Goal: Obtain resource: Download file/media

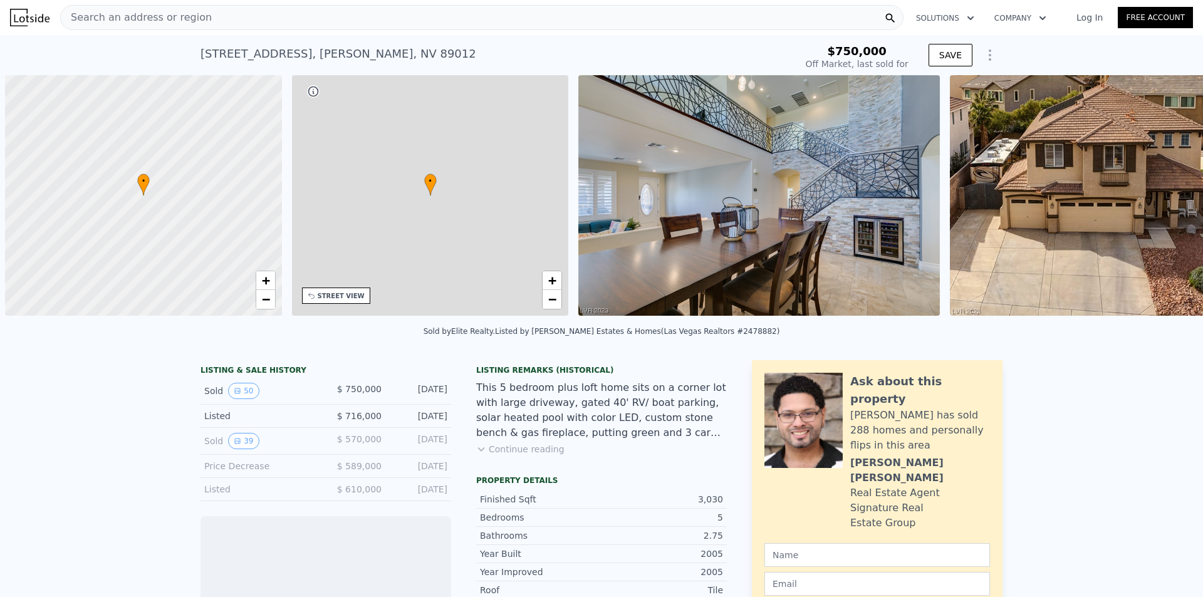
scroll to position [0, 5]
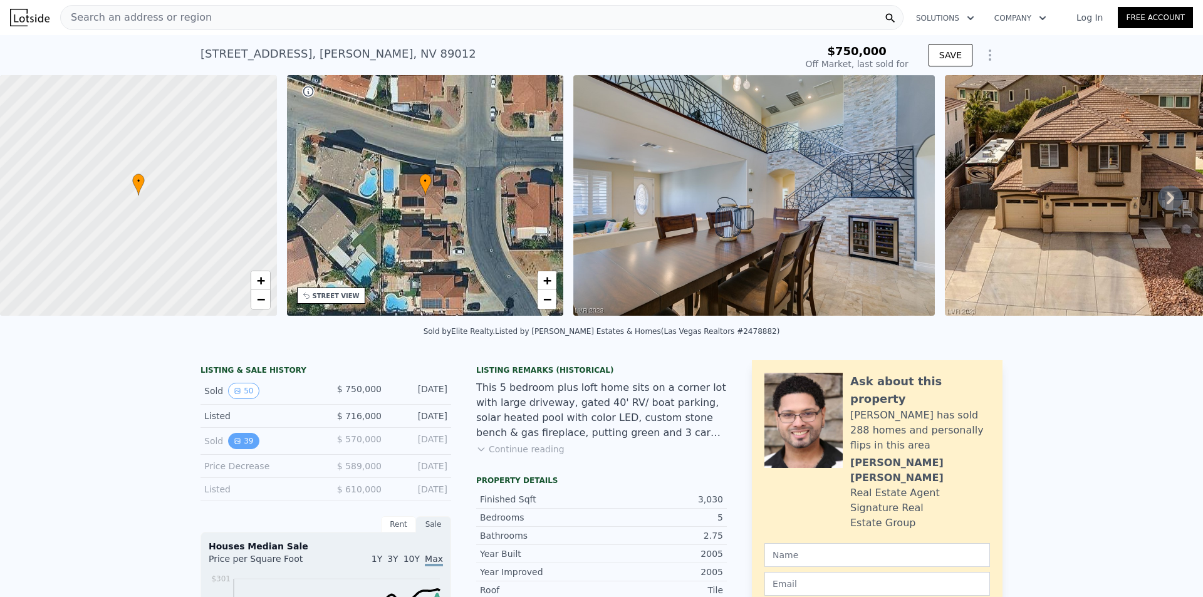
click at [242, 449] on button "39" at bounding box center [243, 441] width 31 height 16
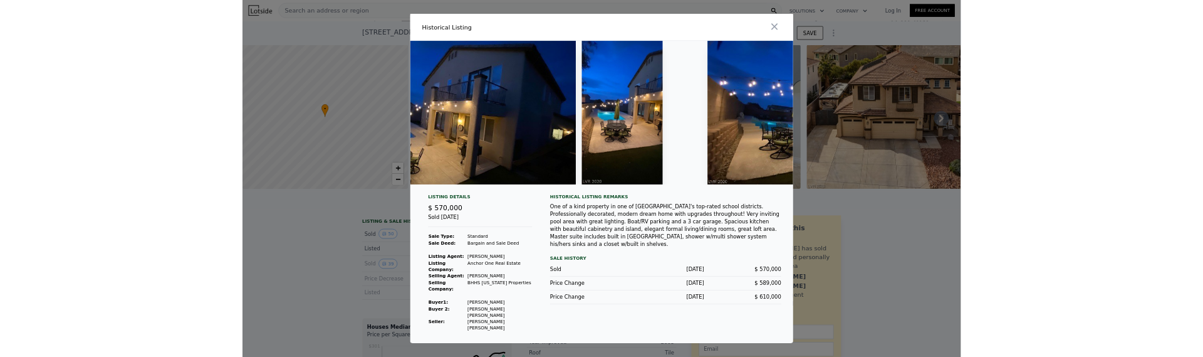
scroll to position [0, 13412]
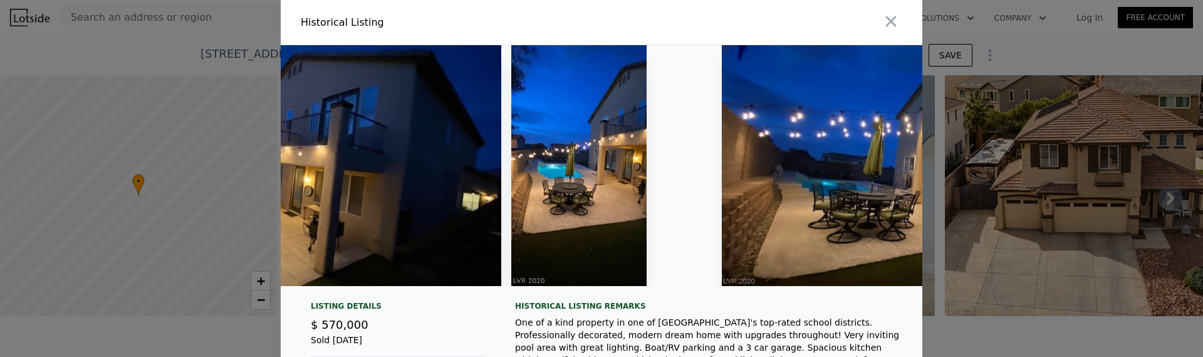
type input "$ 818,000"
type input "-$ 25,660"
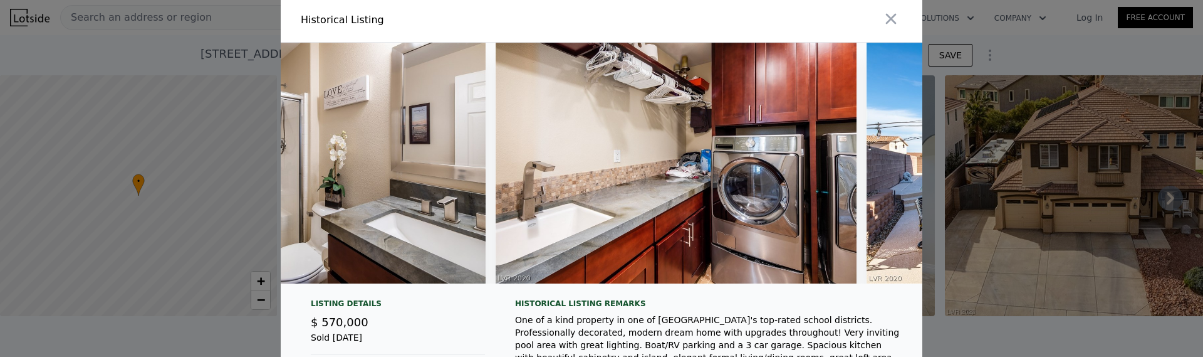
scroll to position [0, 0]
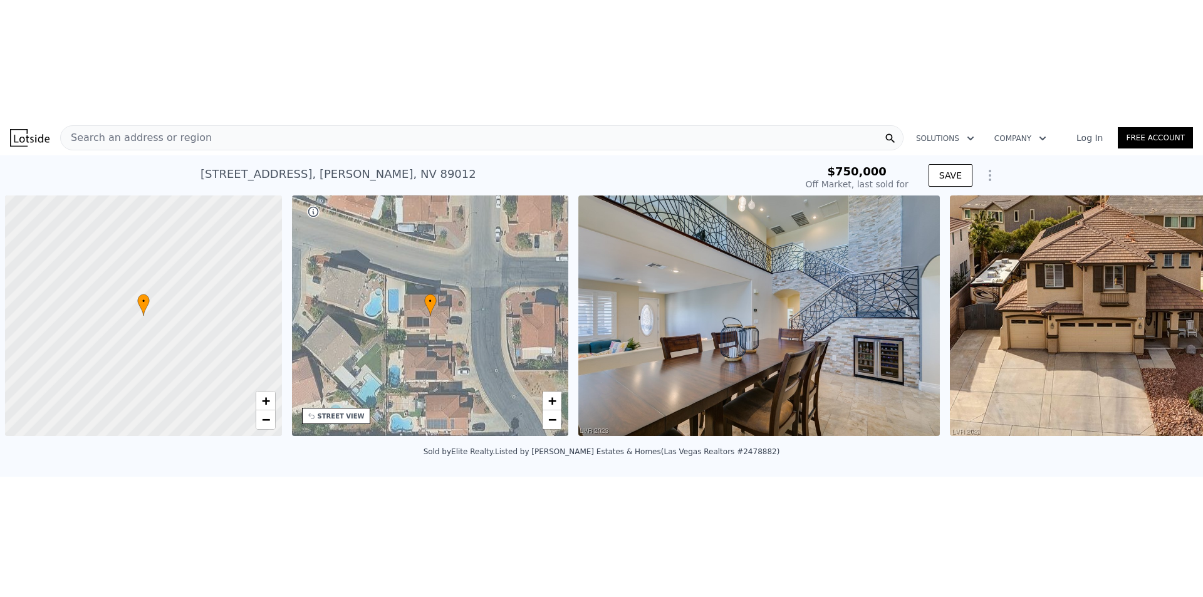
scroll to position [0, 5]
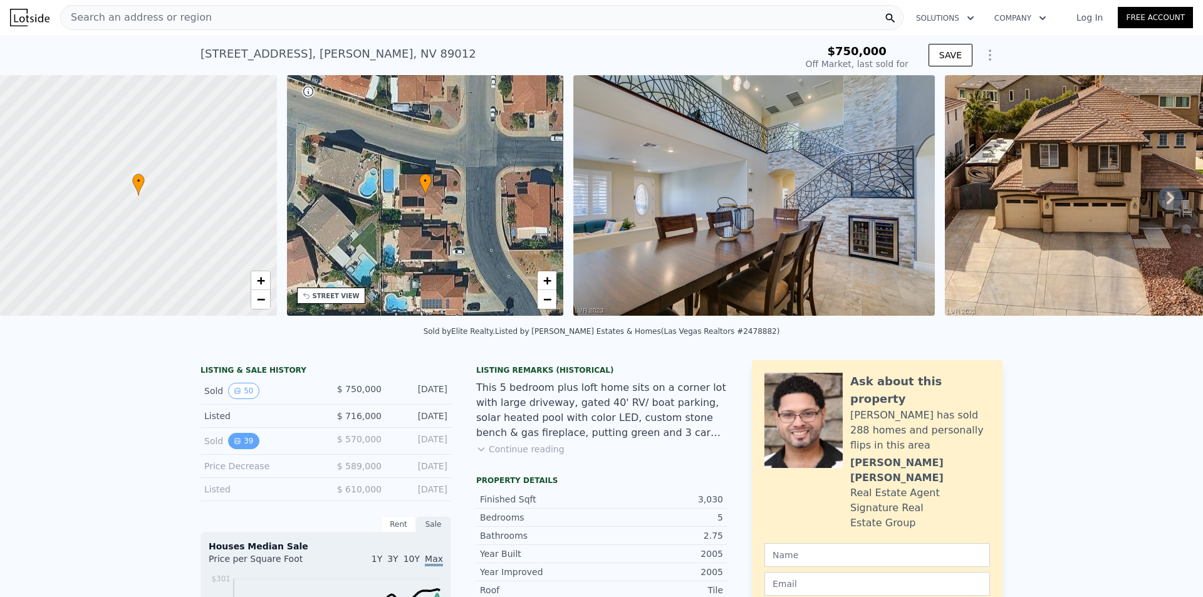
click at [240, 356] on button "39" at bounding box center [243, 441] width 31 height 16
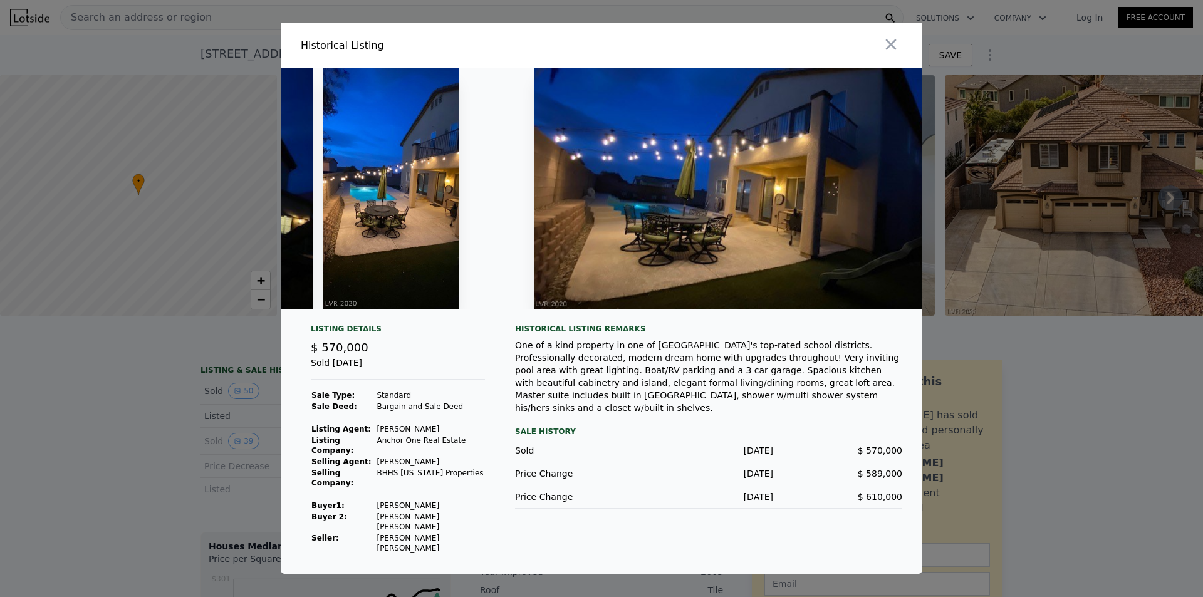
scroll to position [0, 13659]
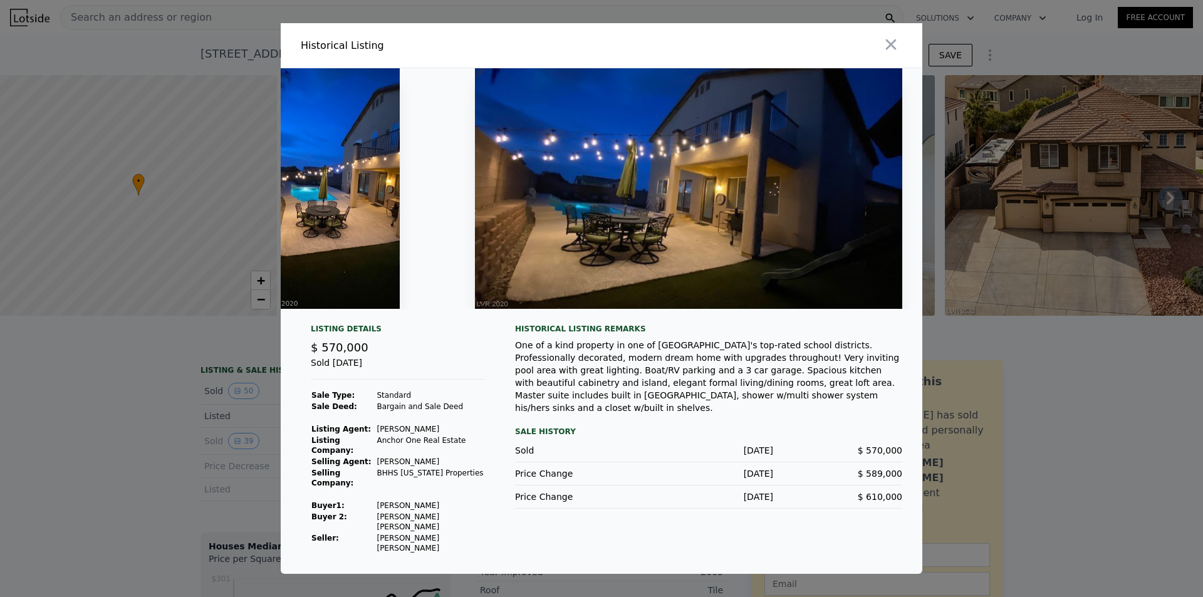
type input "$ 818,000"
type input "-$ 25,660"
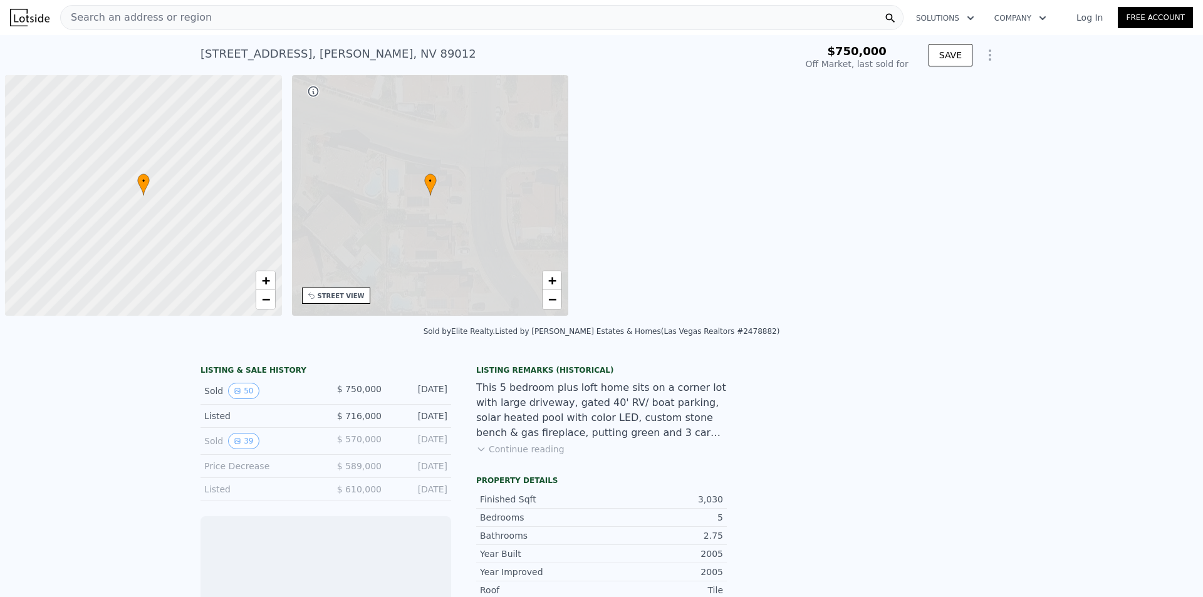
scroll to position [0, 5]
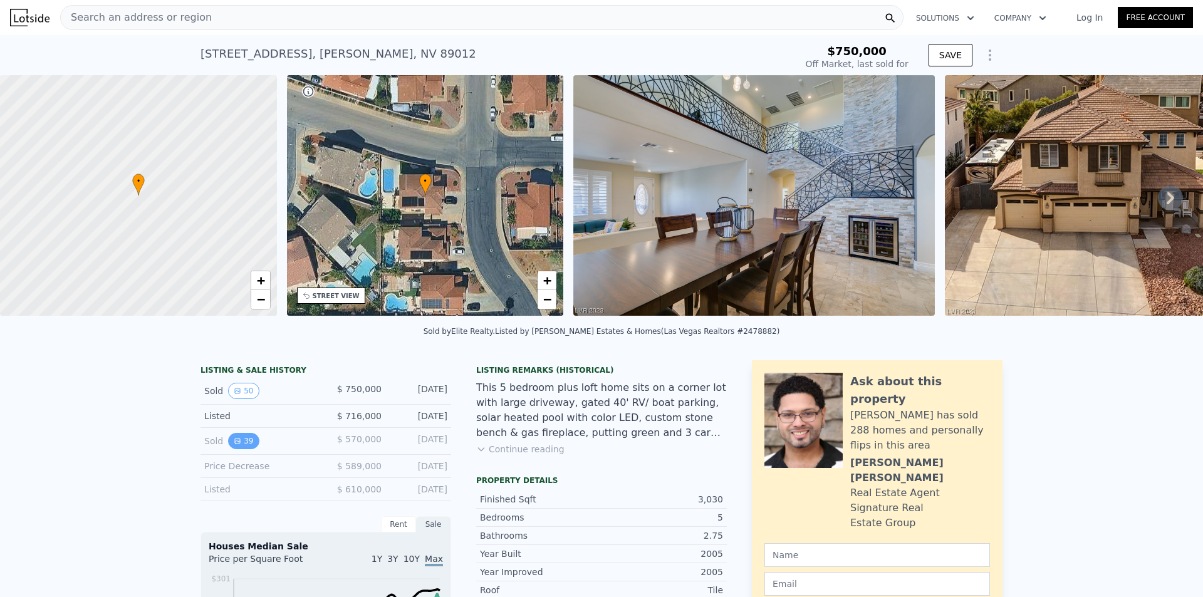
click at [246, 449] on button "39" at bounding box center [243, 441] width 31 height 16
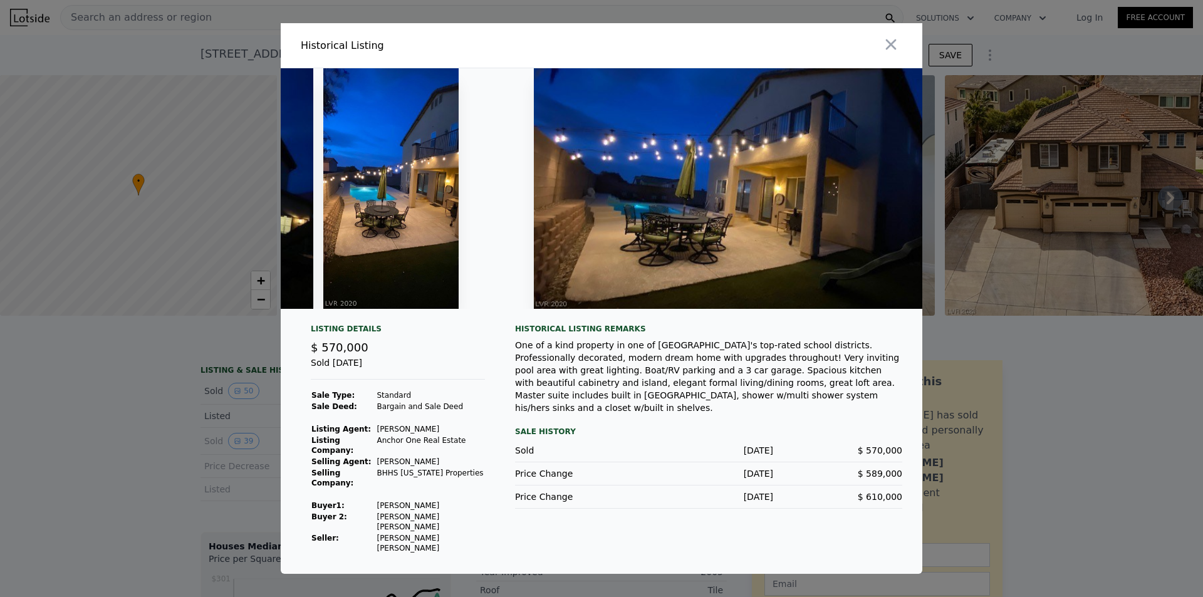
scroll to position [0, 13659]
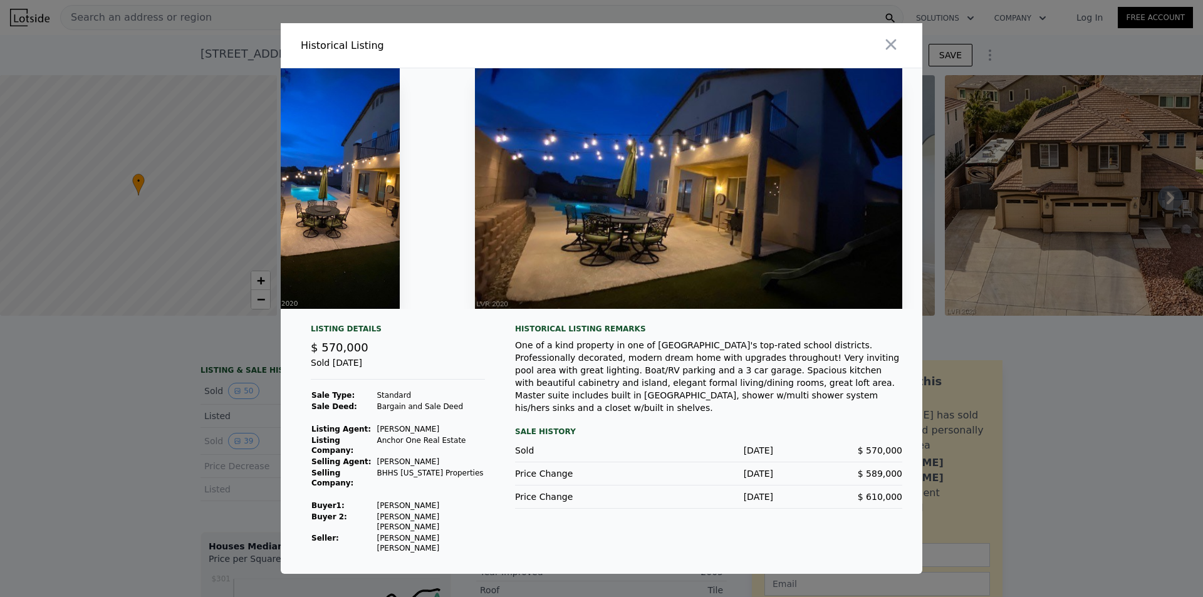
type input "$ 818,000"
type input "-$ 25,660"
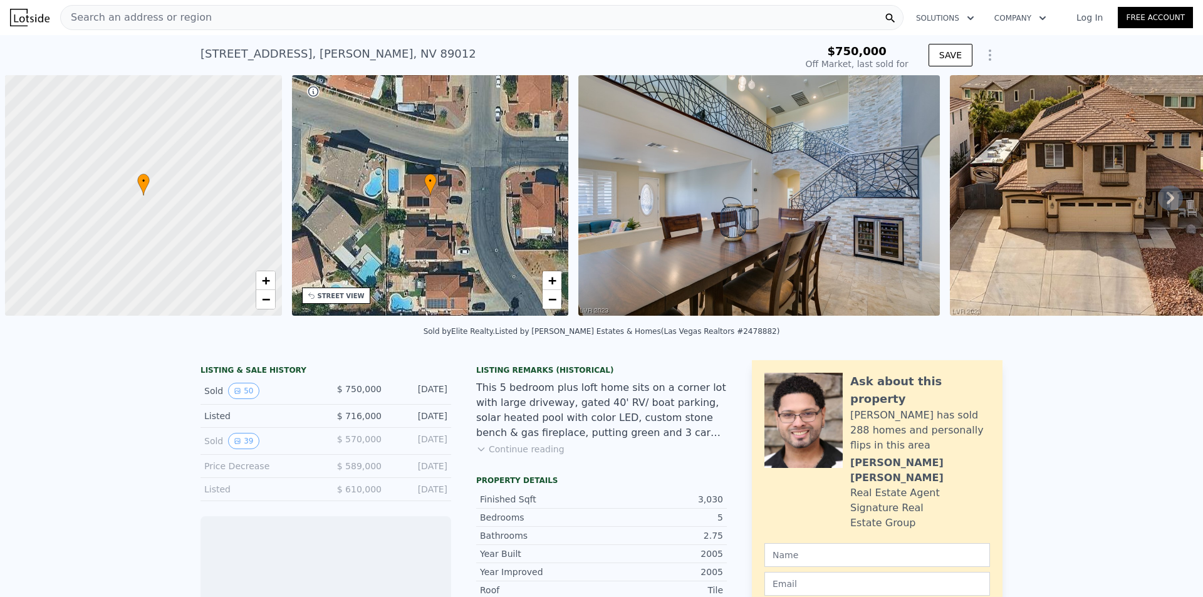
scroll to position [0, 5]
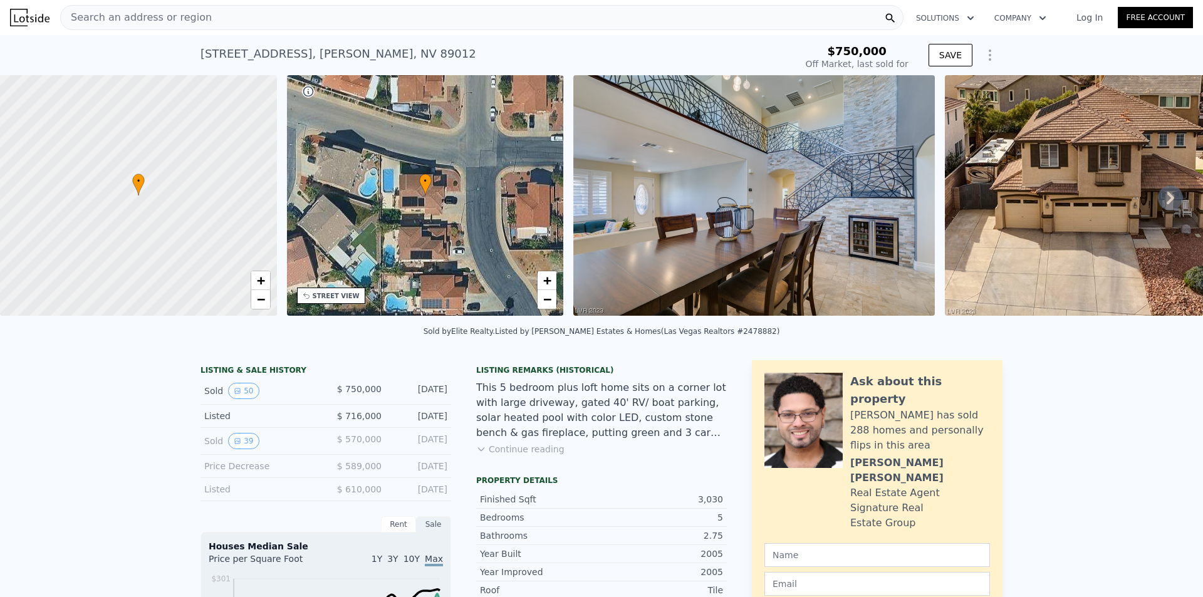
type input "$ 818,000"
type input "-$ 25,660"
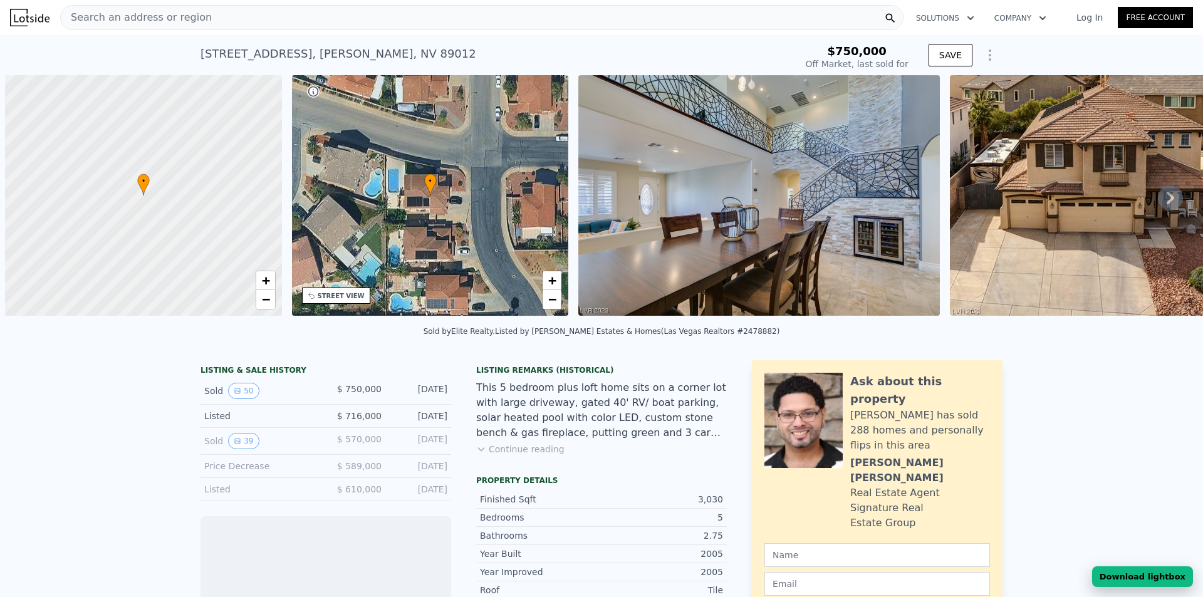
scroll to position [0, 5]
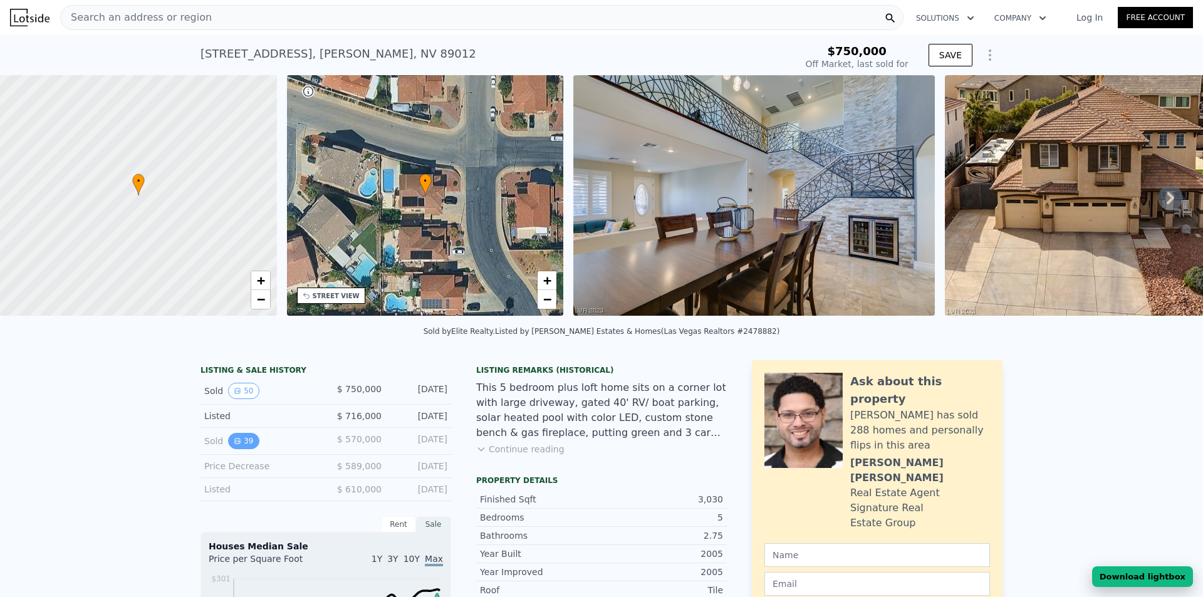
click at [236, 449] on button "39" at bounding box center [243, 441] width 31 height 16
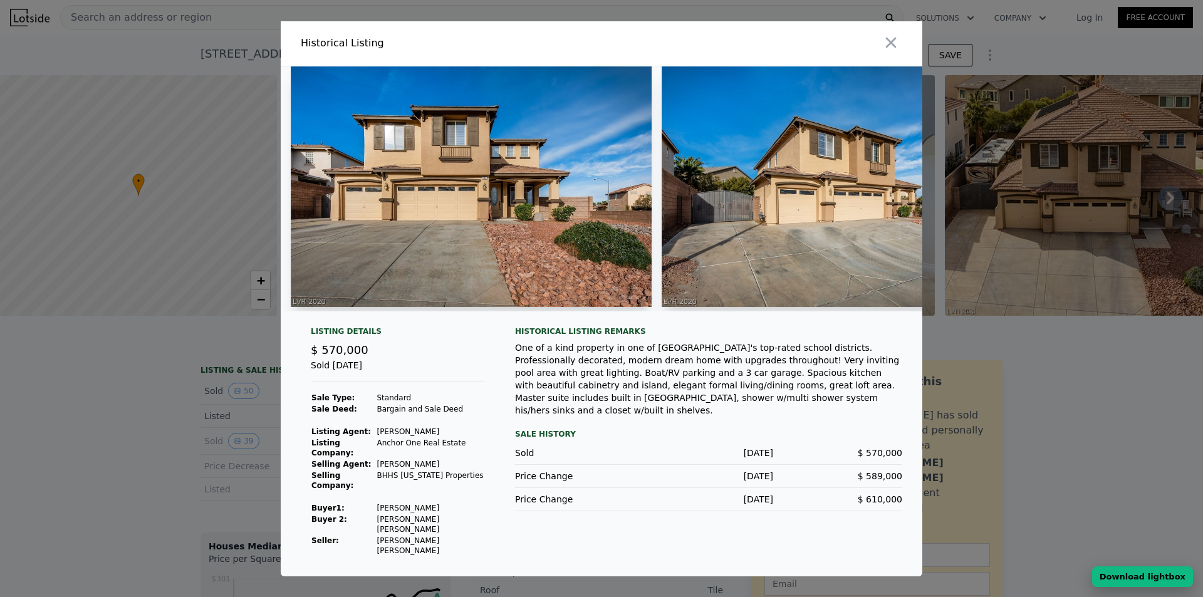
type input "$ 818,000"
type input "-$ 25,660"
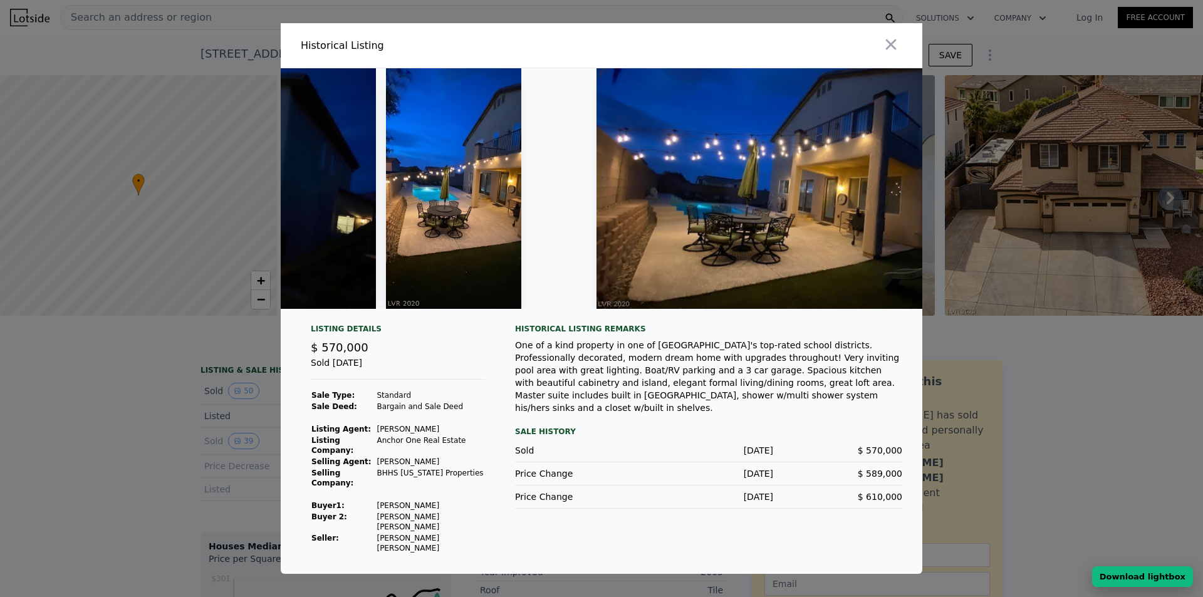
scroll to position [0, 13659]
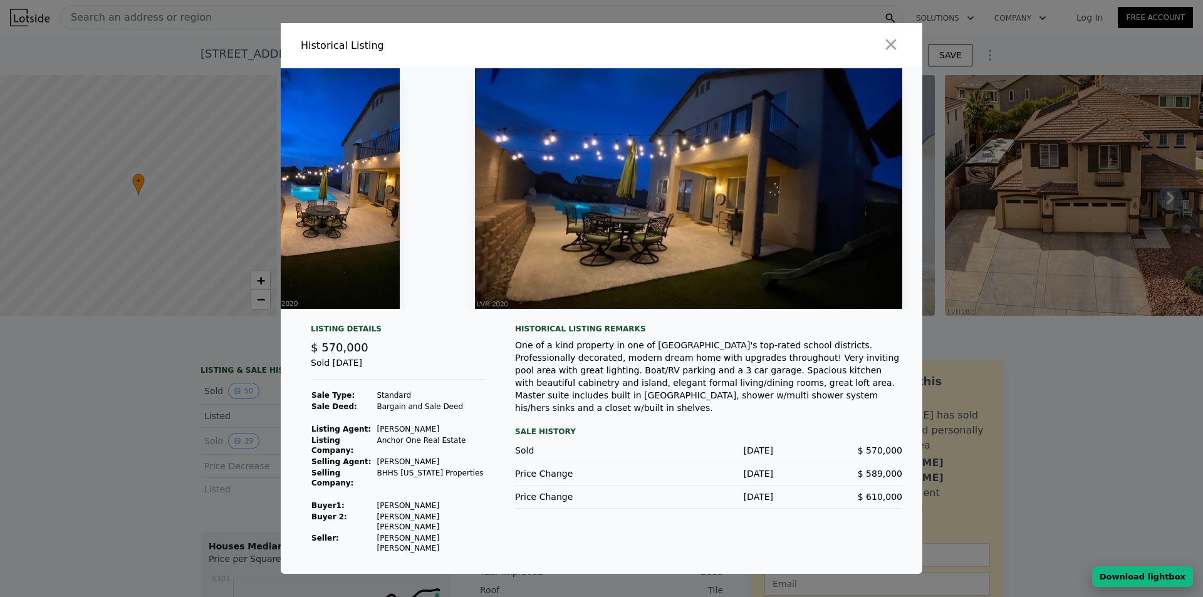
click at [1152, 575] on button "Download lightbox" at bounding box center [1142, 576] width 101 height 21
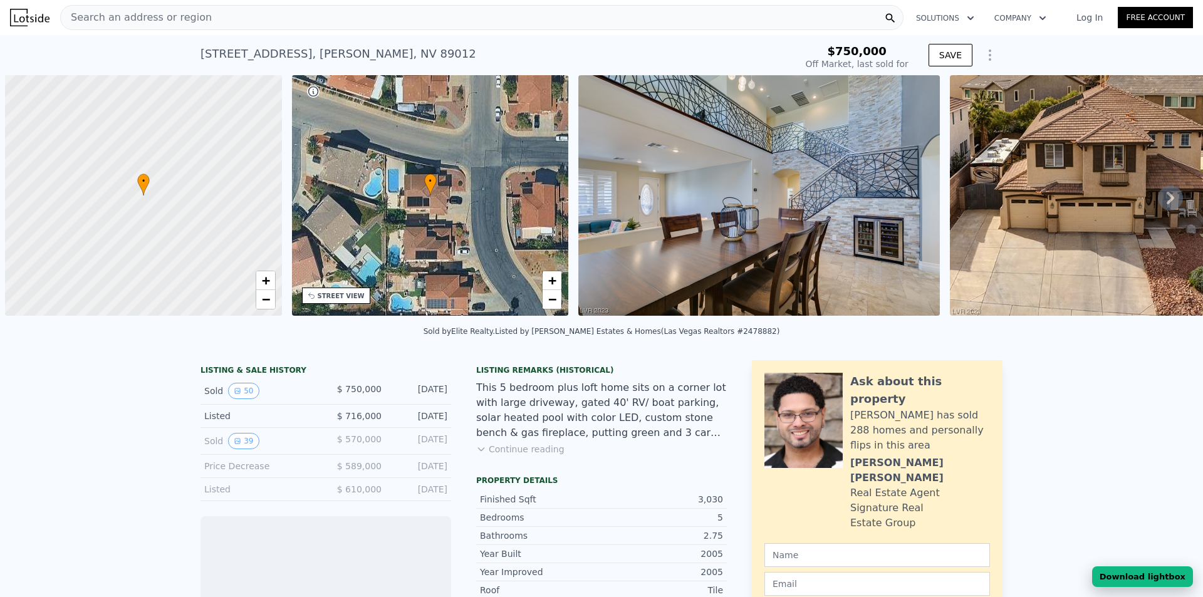
scroll to position [0, 5]
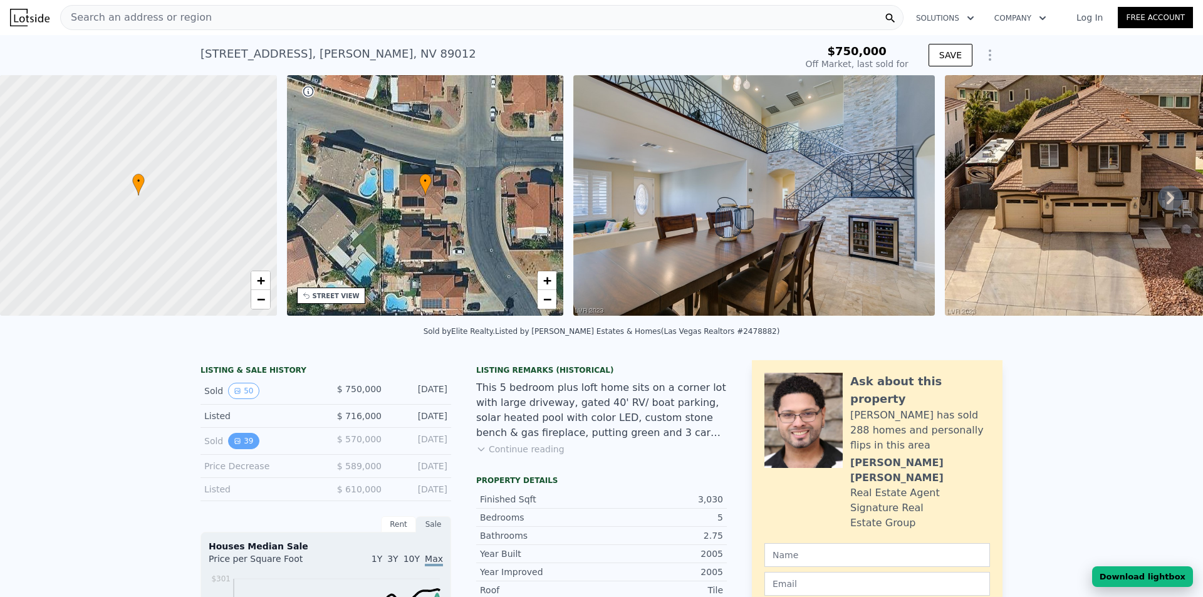
click at [239, 449] on button "39" at bounding box center [243, 441] width 31 height 16
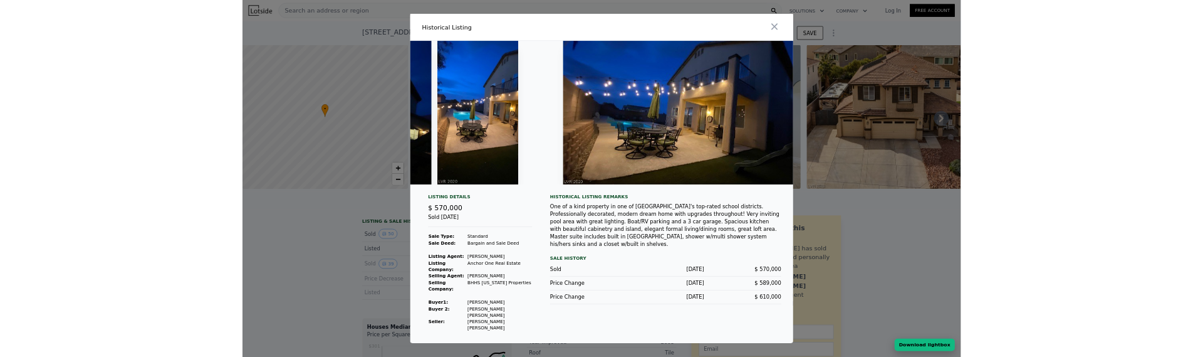
scroll to position [0, 13659]
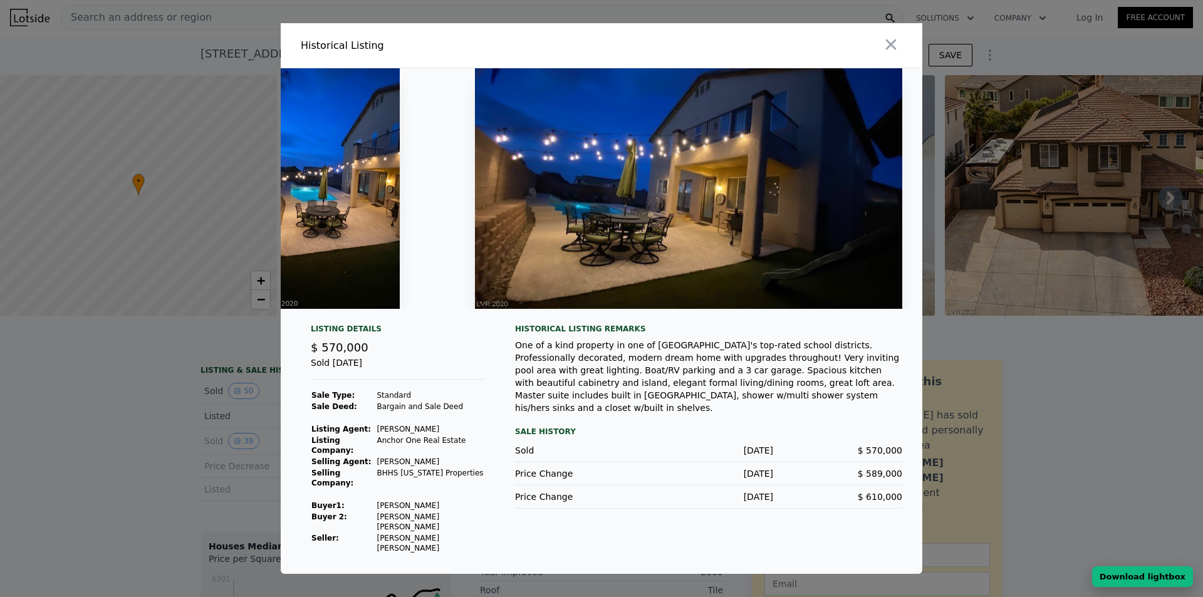
click at [1163, 578] on button "Download lightbox" at bounding box center [1142, 576] width 101 height 21
click at [1161, 576] on button "Download lightbox" at bounding box center [1142, 576] width 101 height 21
type input "$ 818,000"
type input "-$ 25,660"
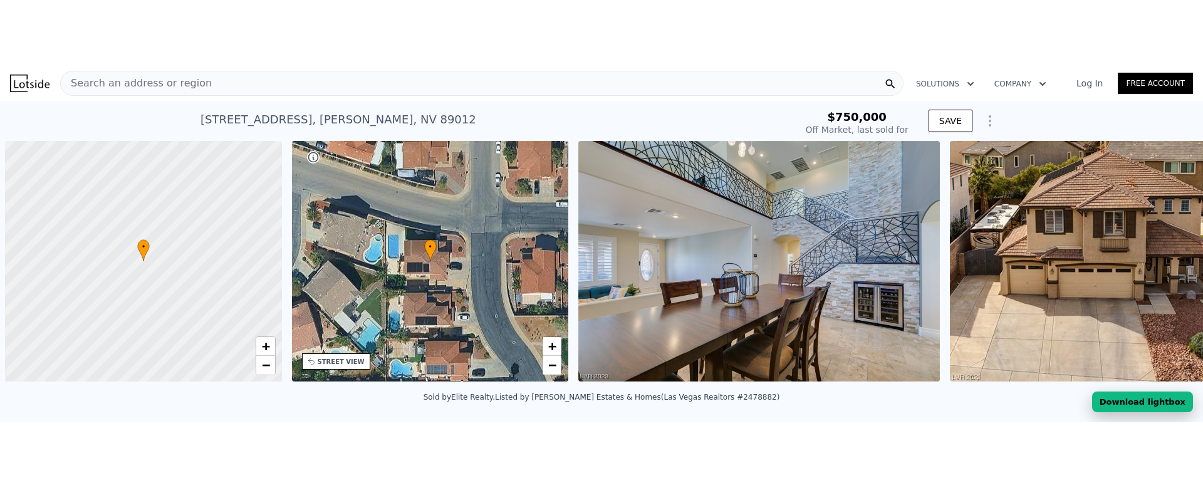
scroll to position [0, 5]
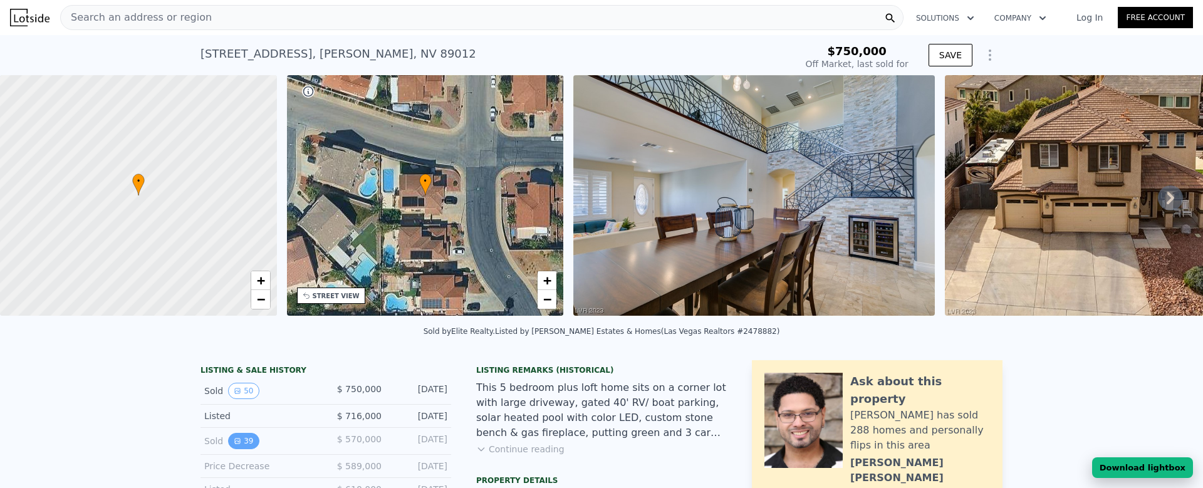
click at [237, 356] on button "39" at bounding box center [243, 441] width 31 height 16
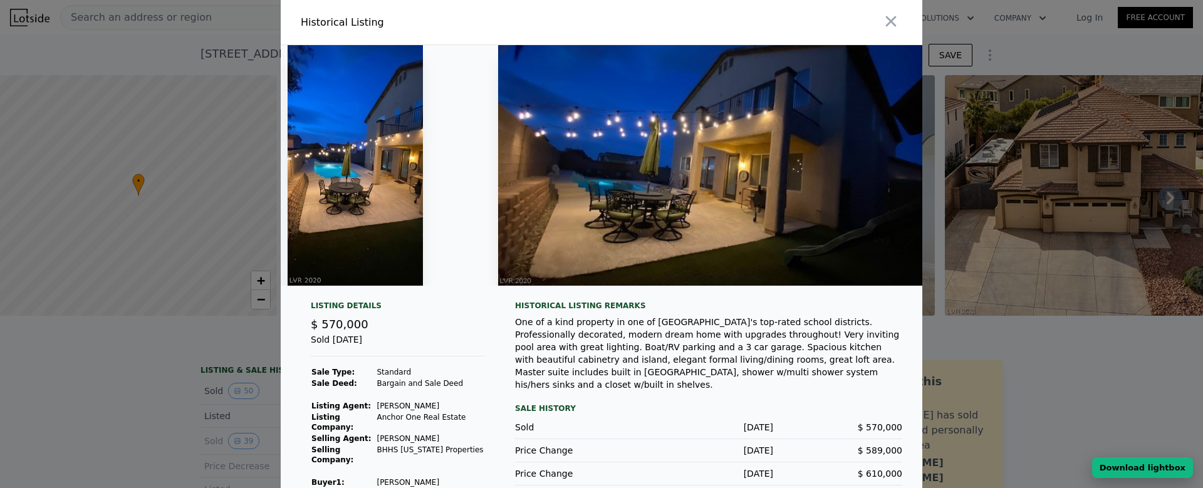
scroll to position [0, 13659]
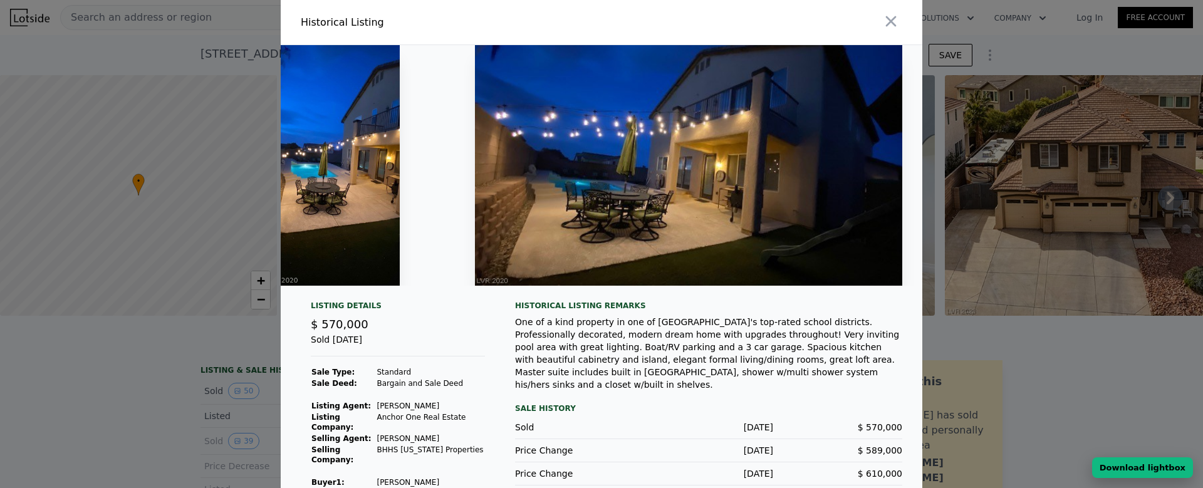
click at [1154, 356] on button "Download lightbox" at bounding box center [1142, 467] width 101 height 21
click at [829, 26] on div at bounding box center [765, 22] width 316 height 44
click at [886, 24] on icon "button" at bounding box center [891, 21] width 11 height 11
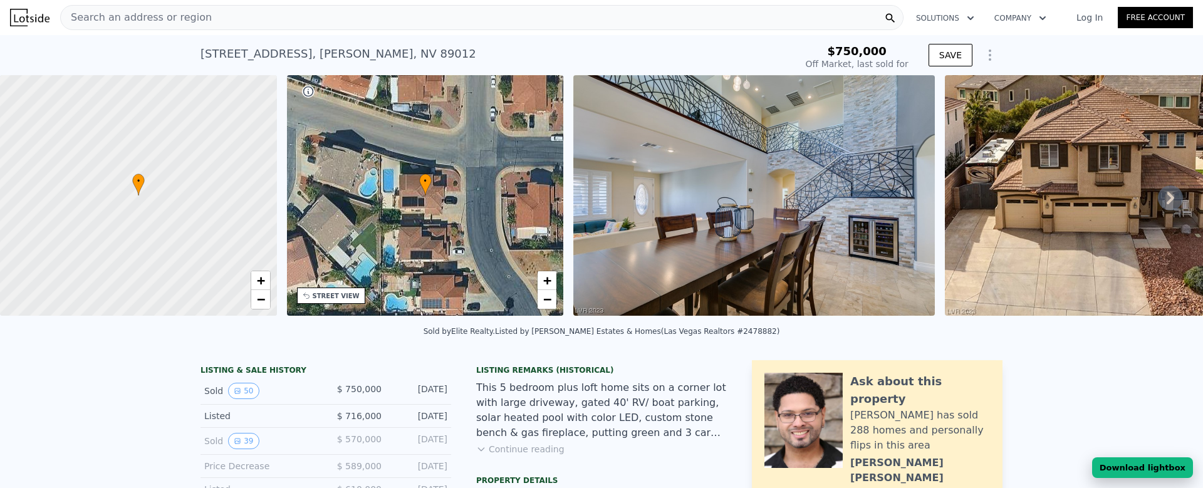
type input "$ 818,000"
type input "-$ 25,660"
click at [242, 16] on div "Search an address or region" at bounding box center [481, 17] width 843 height 25
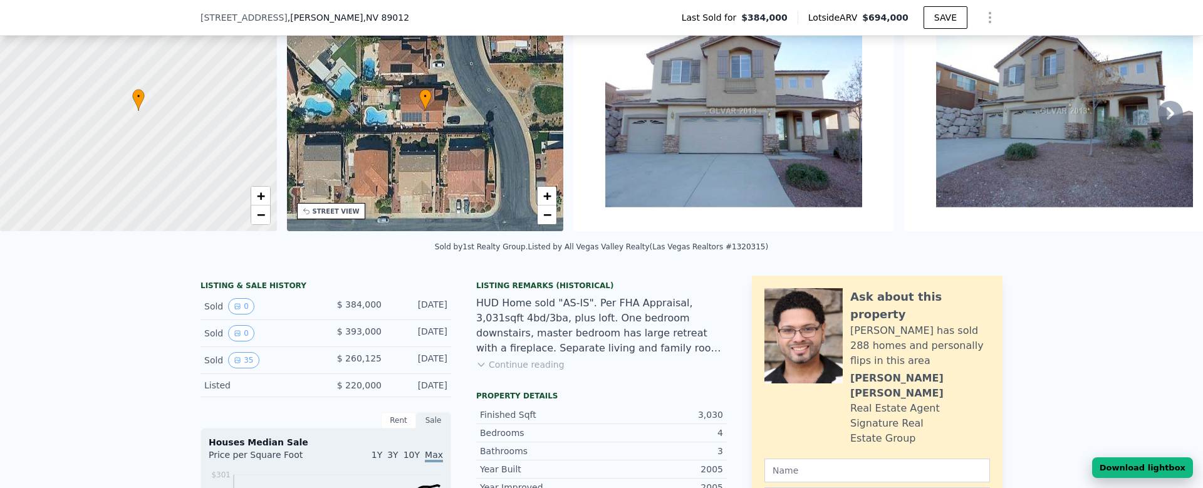
scroll to position [58, 0]
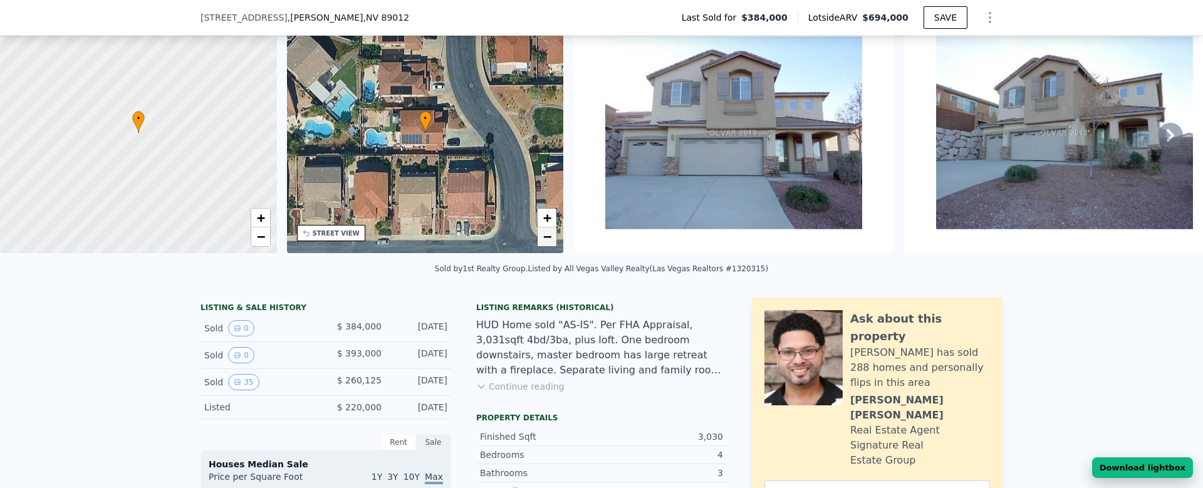
click at [543, 234] on span "−" at bounding box center [547, 237] width 8 height 16
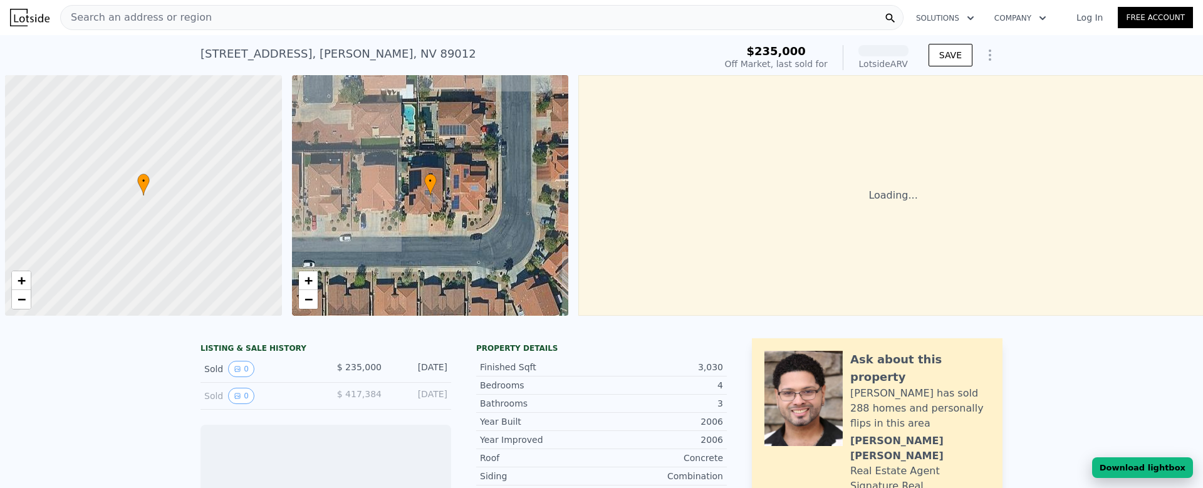
scroll to position [0, 5]
